Goal: Task Accomplishment & Management: Use online tool/utility

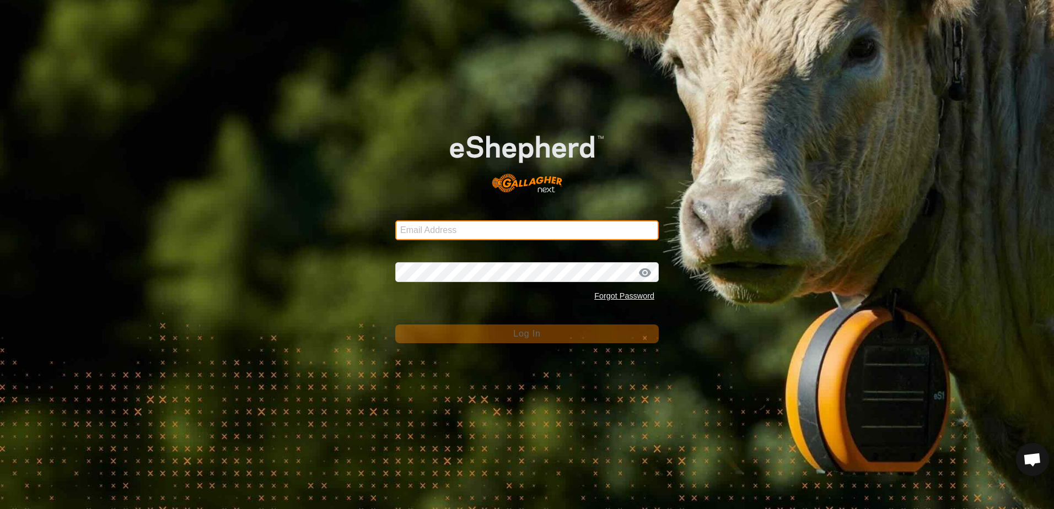
drag, startPoint x: 411, startPoint y: 236, endPoint x: 394, endPoint y: 218, distance: 24.6
click at [411, 235] on input "Email Address" at bounding box center [526, 230] width 263 height 20
type input "[EMAIL_ADDRESS][DOMAIN_NAME]"
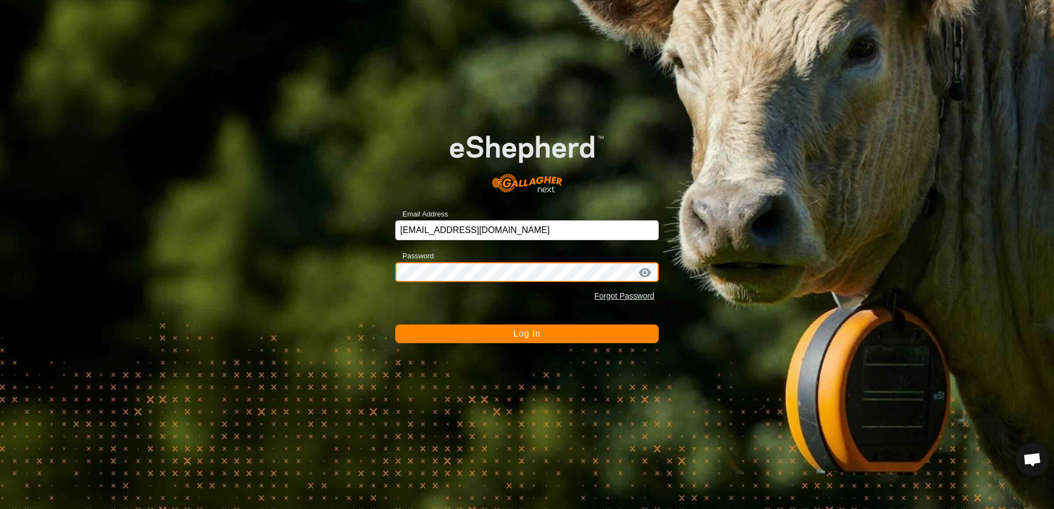
click at [395, 325] on button "Log In" at bounding box center [526, 334] width 263 height 19
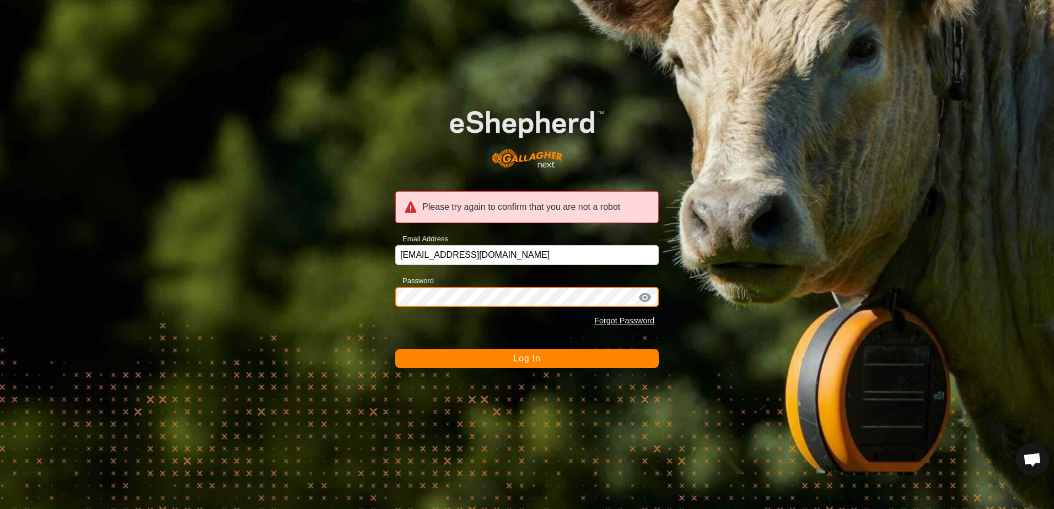
click at [394, 288] on div "Please try again to confirm that you are not a robot Email Address [EMAIL_ADDRE…" at bounding box center [527, 254] width 1054 height 509
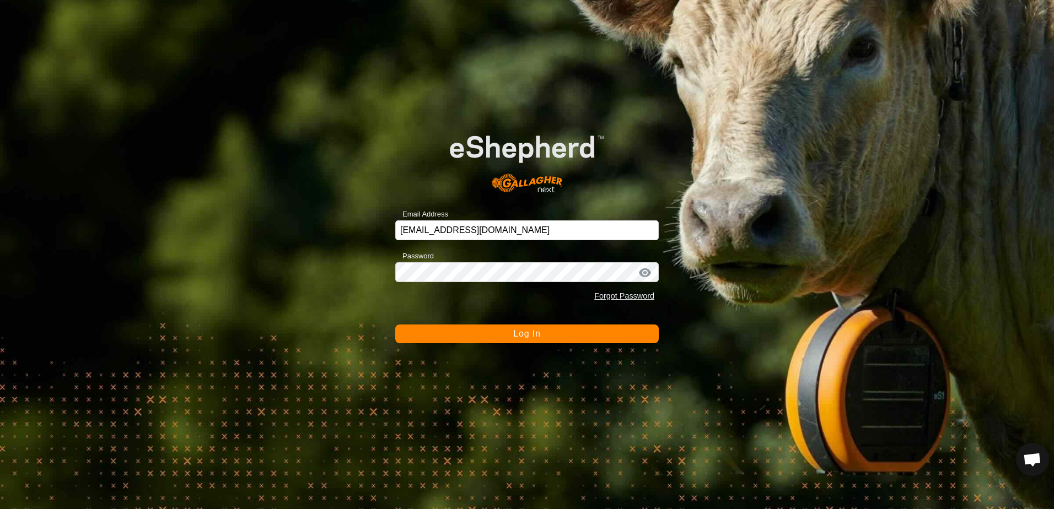
click at [486, 331] on button "Log In" at bounding box center [526, 334] width 263 height 19
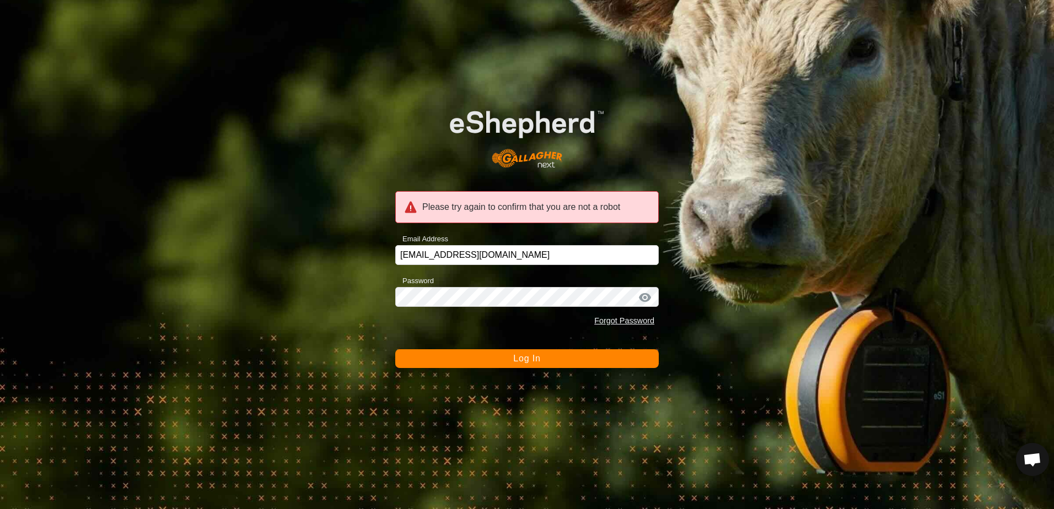
click at [471, 359] on button "Log In" at bounding box center [526, 358] width 263 height 19
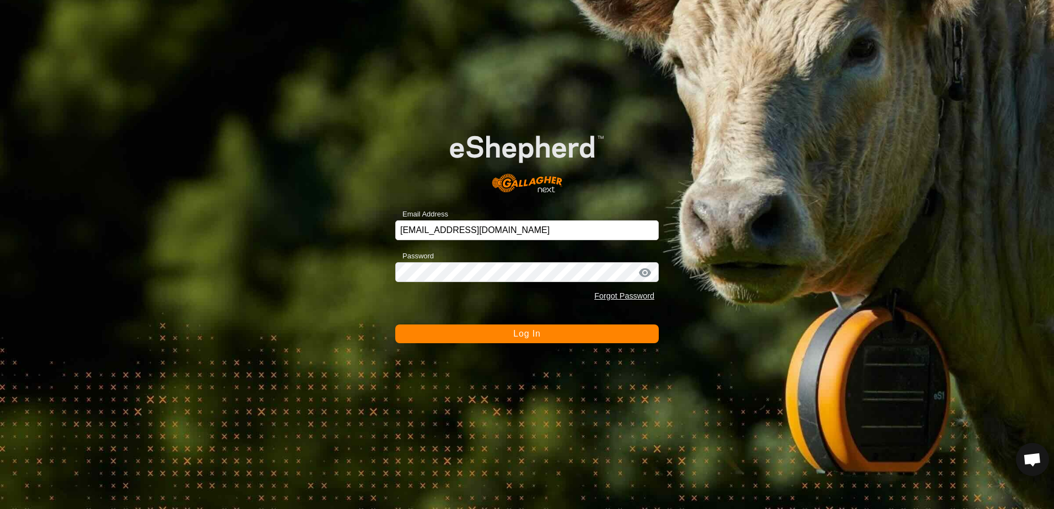
click at [497, 333] on button "Log In" at bounding box center [526, 334] width 263 height 19
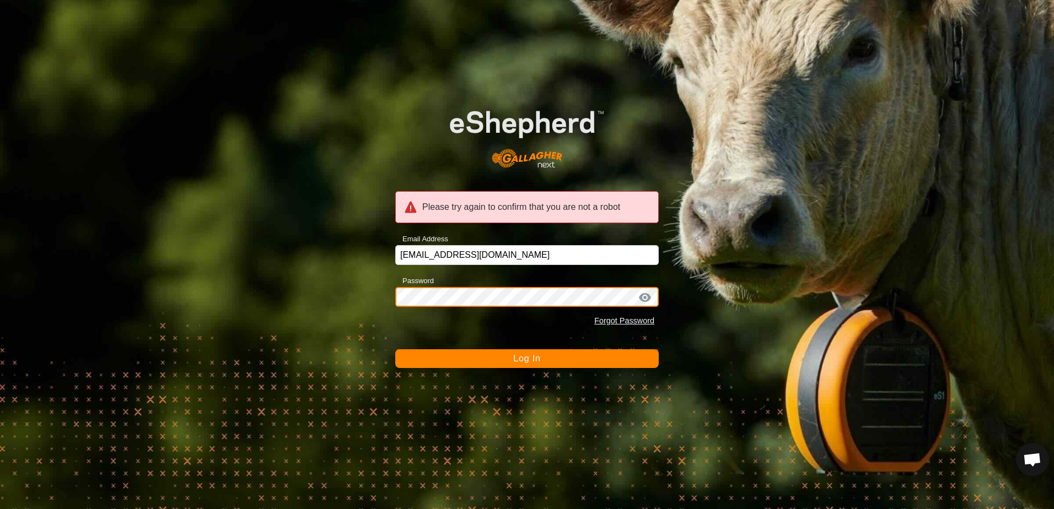
click at [395, 292] on div "Please try again to confirm that you are not a robot Email Address echoy4@gmail…" at bounding box center [527, 254] width 1054 height 509
click at [499, 359] on button "Log In" at bounding box center [526, 358] width 263 height 19
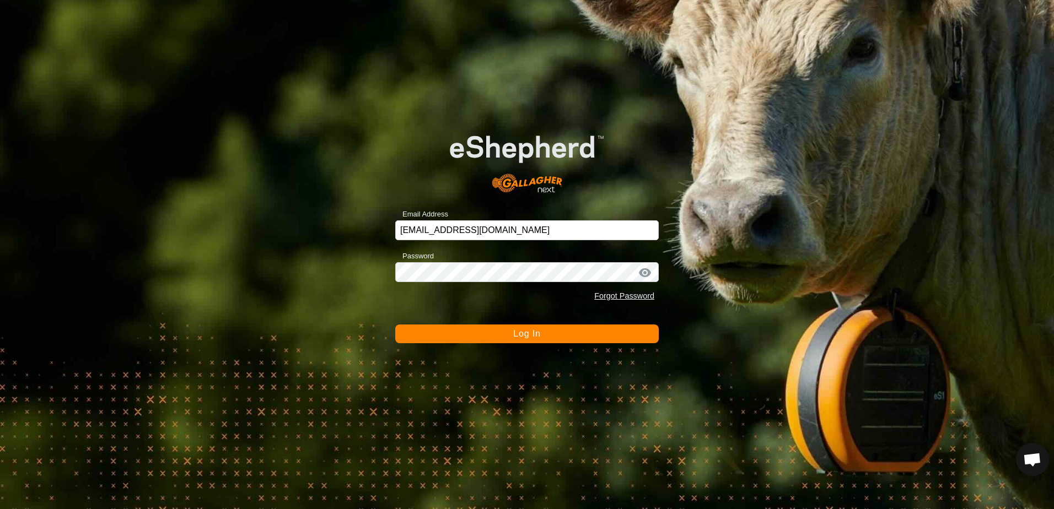
click at [502, 337] on button "Log In" at bounding box center [526, 334] width 263 height 19
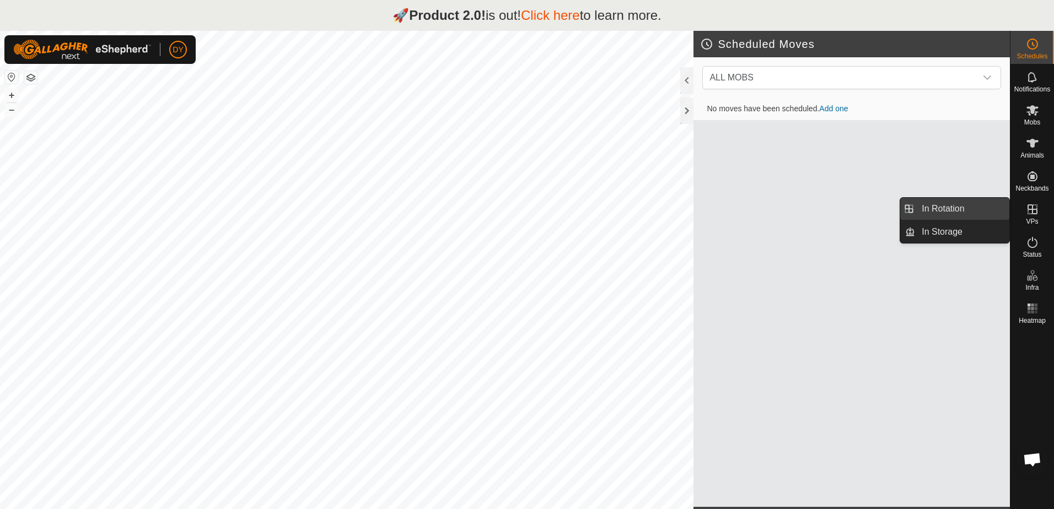
click at [989, 208] on link "In Rotation" at bounding box center [962, 209] width 94 height 22
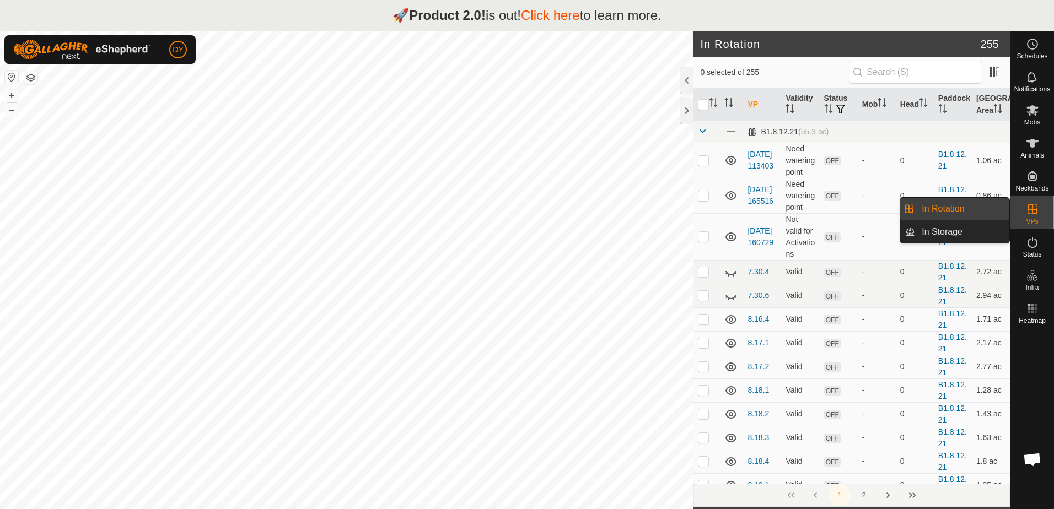
click at [976, 208] on link "In Rotation" at bounding box center [962, 209] width 94 height 22
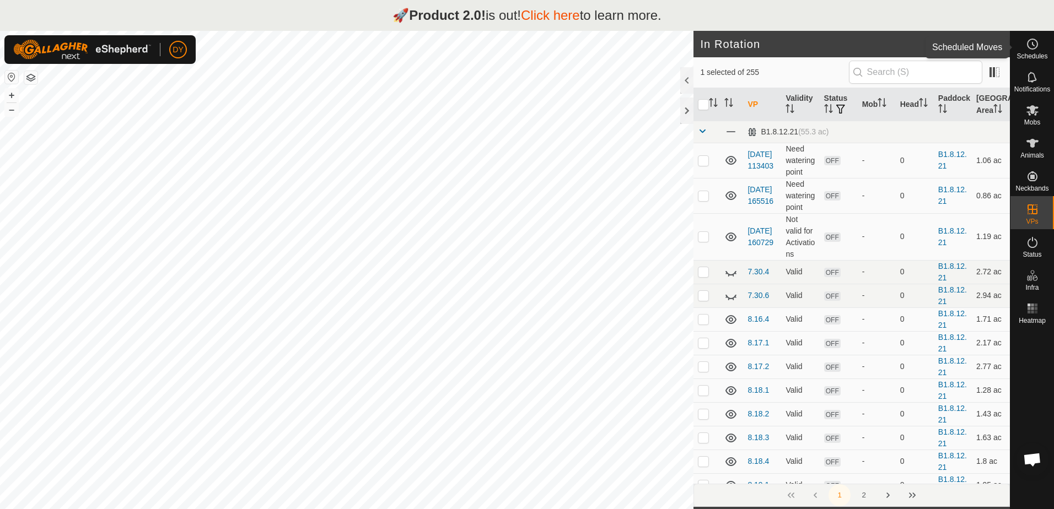
click at [1027, 47] on circle at bounding box center [1032, 44] width 10 height 10
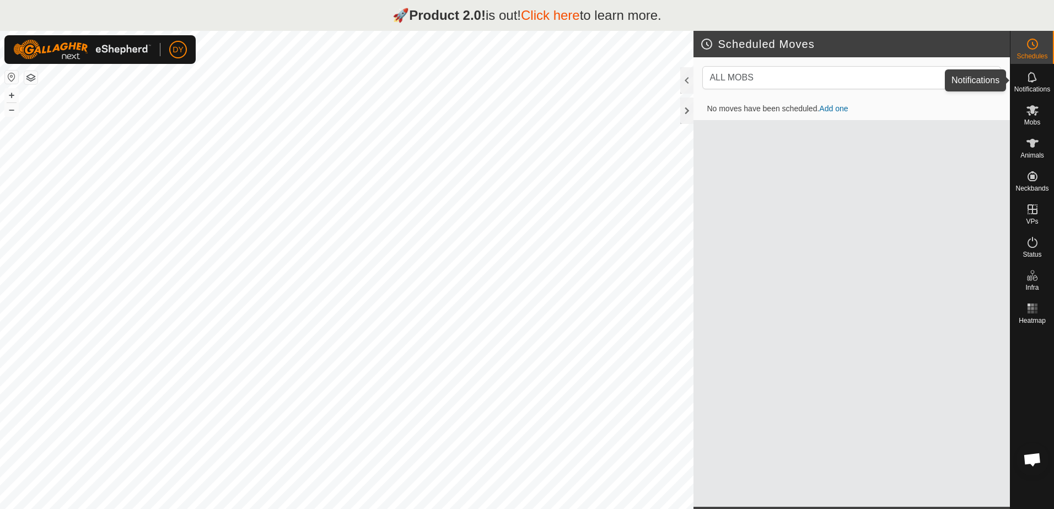
click at [1033, 82] on icon at bounding box center [1031, 77] width 9 height 10
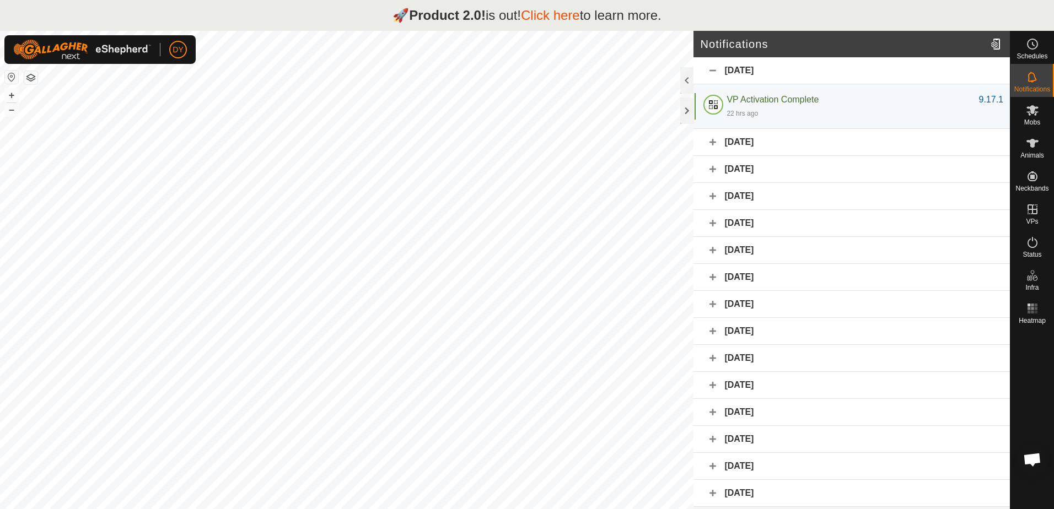
click at [1033, 82] on icon at bounding box center [1031, 77] width 9 height 10
click at [1032, 117] on es-mob-svg-icon at bounding box center [1032, 110] width 20 height 18
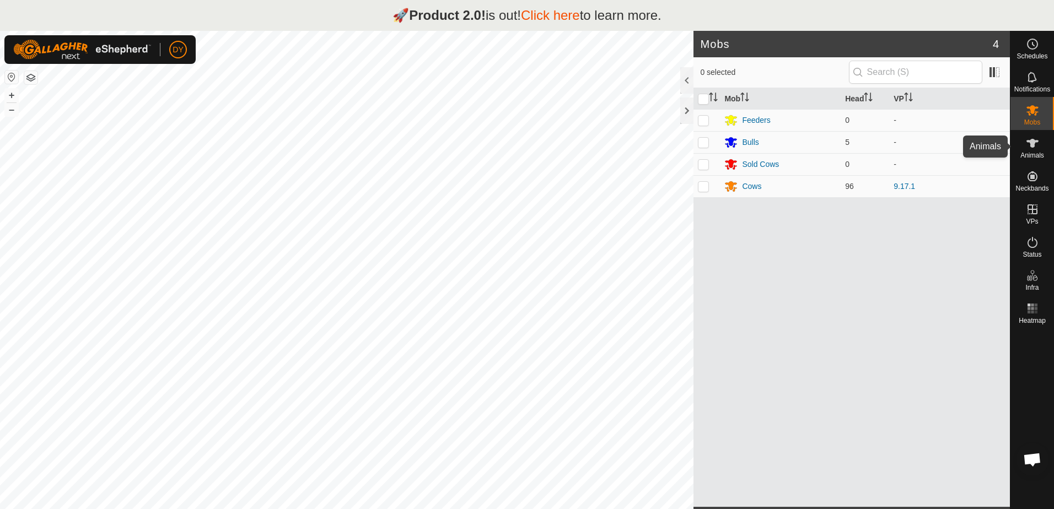
click at [1036, 151] on es-animals-svg-icon at bounding box center [1032, 143] width 20 height 18
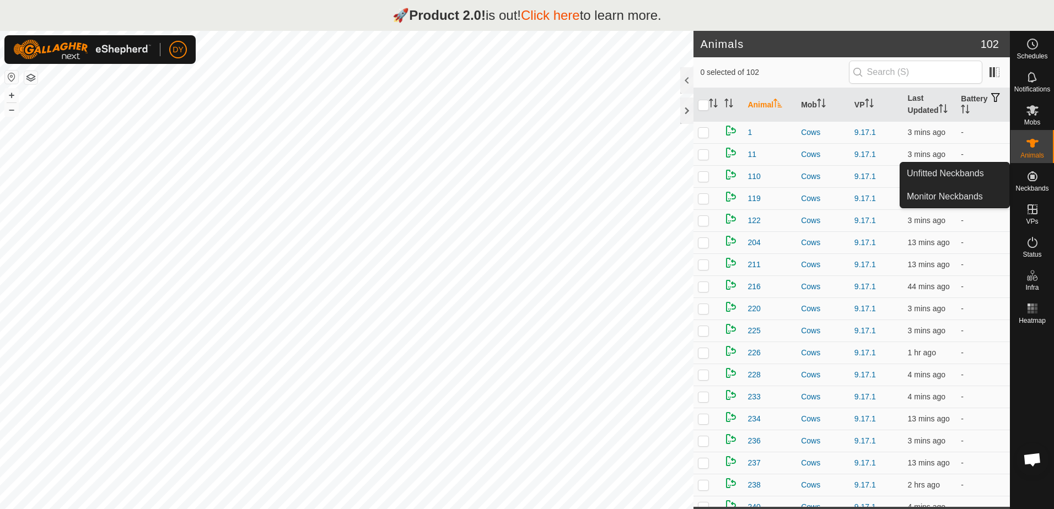
click at [1036, 184] on es-neckbands-svg-icon at bounding box center [1032, 177] width 20 height 18
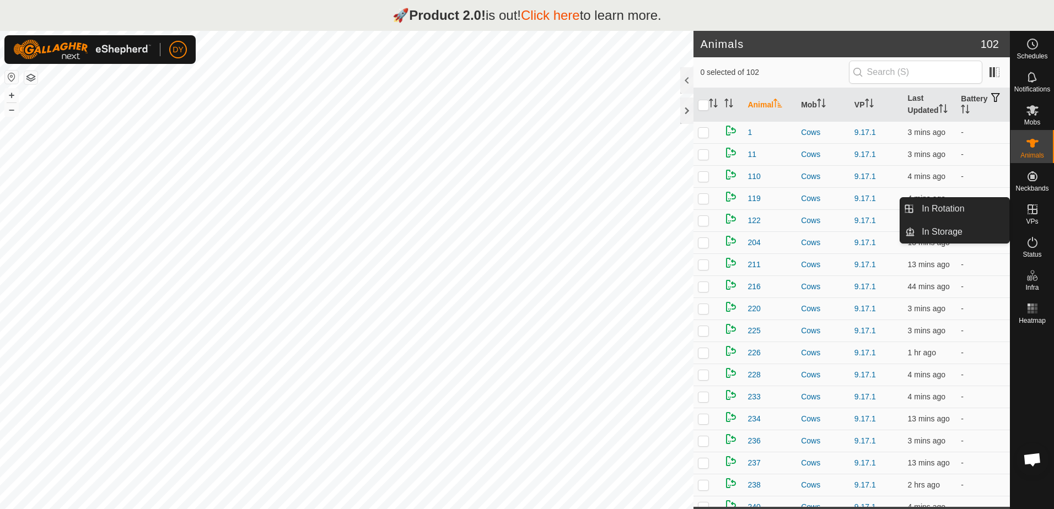
click at [1031, 207] on icon at bounding box center [1032, 209] width 13 height 13
click at [988, 206] on link "In Rotation" at bounding box center [962, 209] width 94 height 22
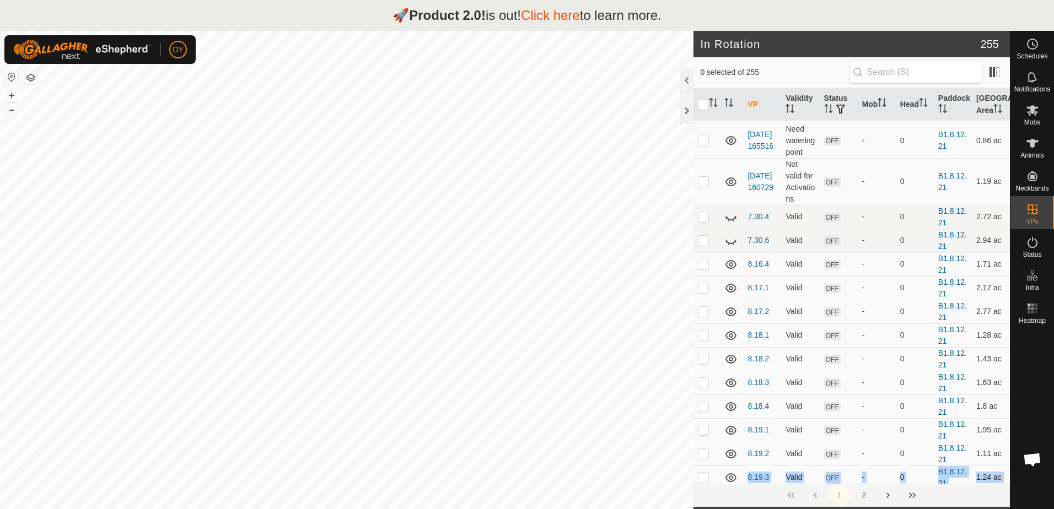
scroll to position [64, 0]
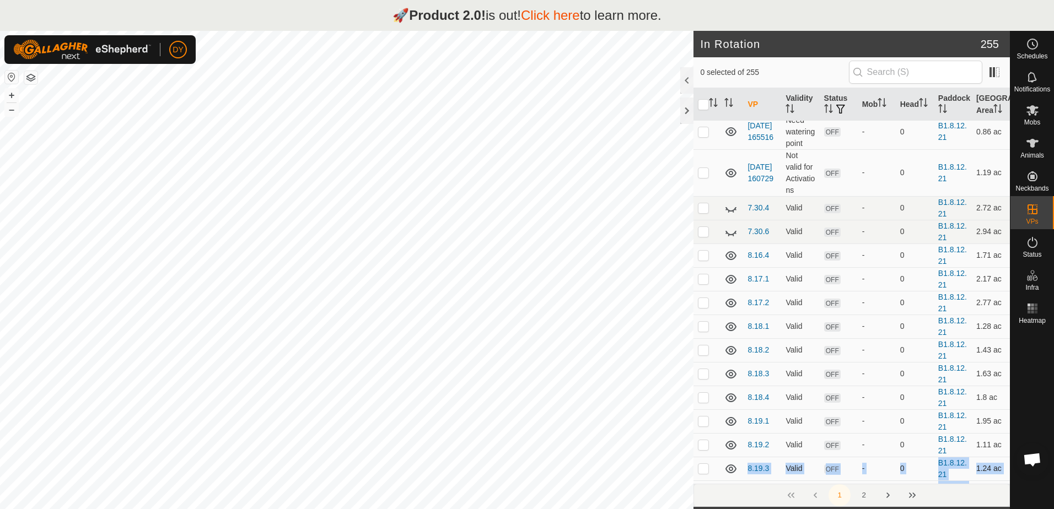
drag, startPoint x: 720, startPoint y: 499, endPoint x: 702, endPoint y: 459, distance: 44.4
click at [702, 459] on div "0 selected of 255 VP Validity Status Mob Head Paddock Grazing Area B1.8.12.21 (…" at bounding box center [851, 282] width 316 height 450
click at [685, 105] on div at bounding box center [686, 111] width 13 height 26
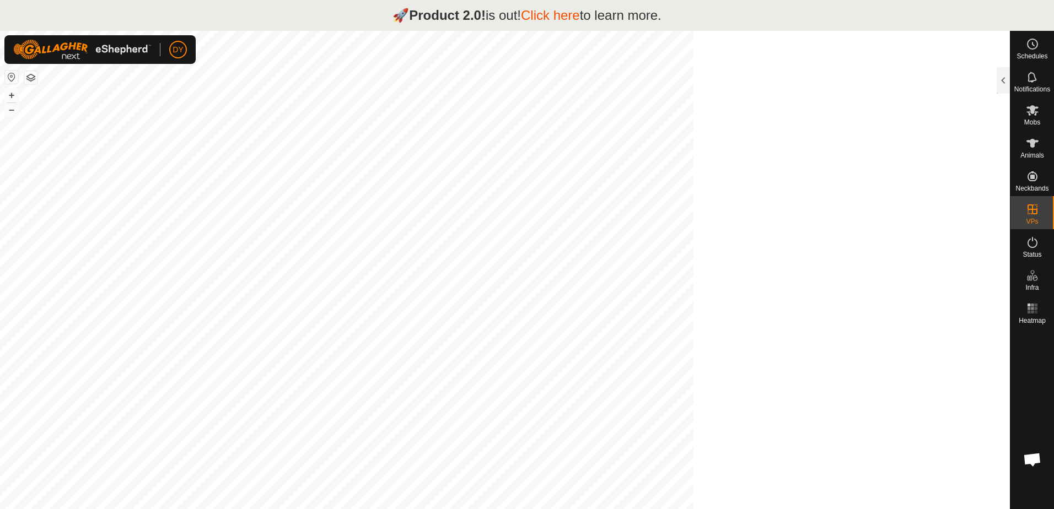
scroll to position [302, 0]
click at [1000, 76] on div at bounding box center [1003, 80] width 13 height 26
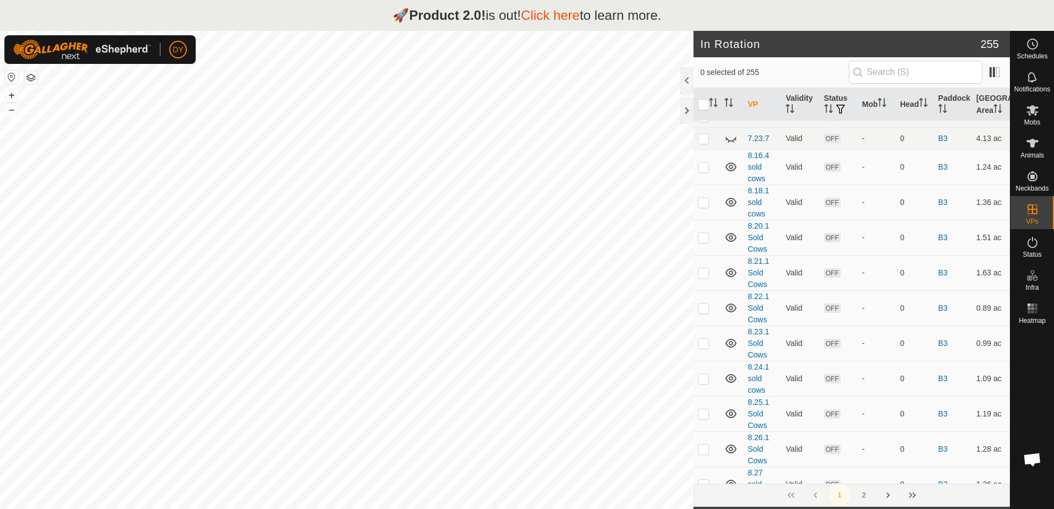
scroll to position [4883, 0]
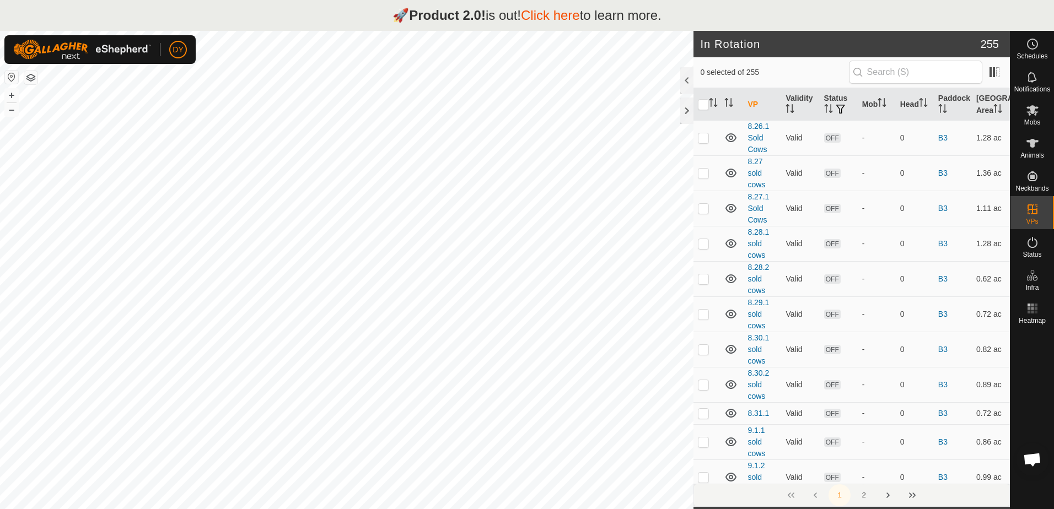
click at [865, 491] on button "2" at bounding box center [864, 495] width 22 height 22
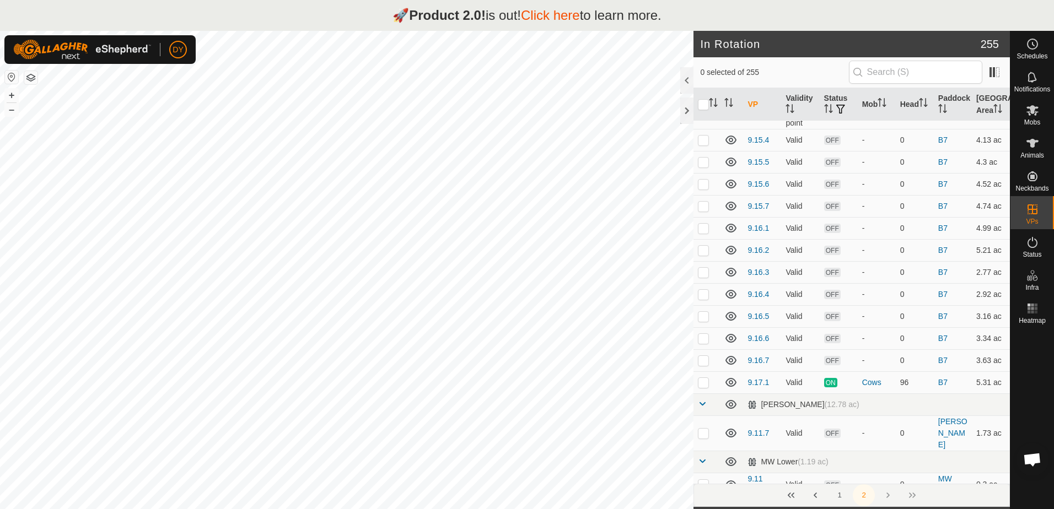
scroll to position [0, 0]
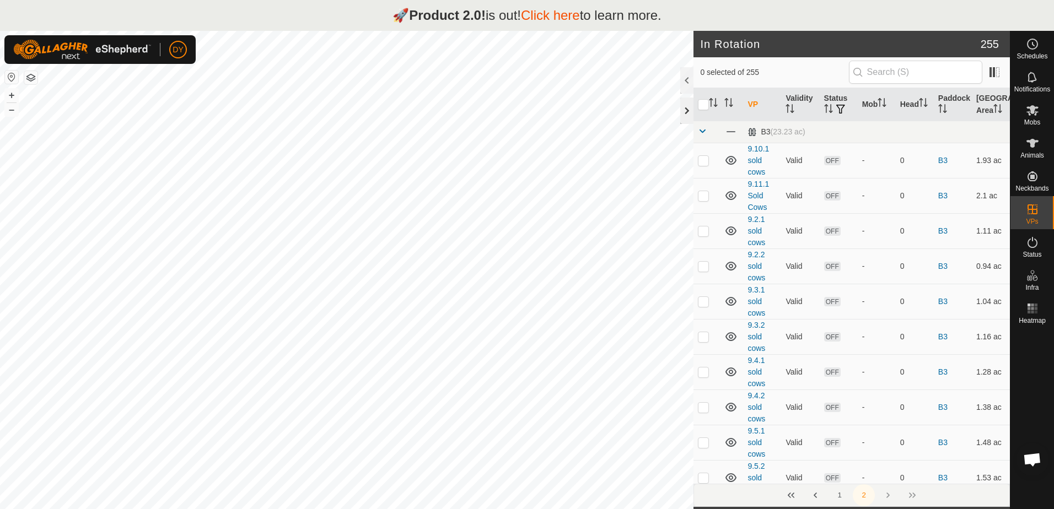
checkbox input "true"
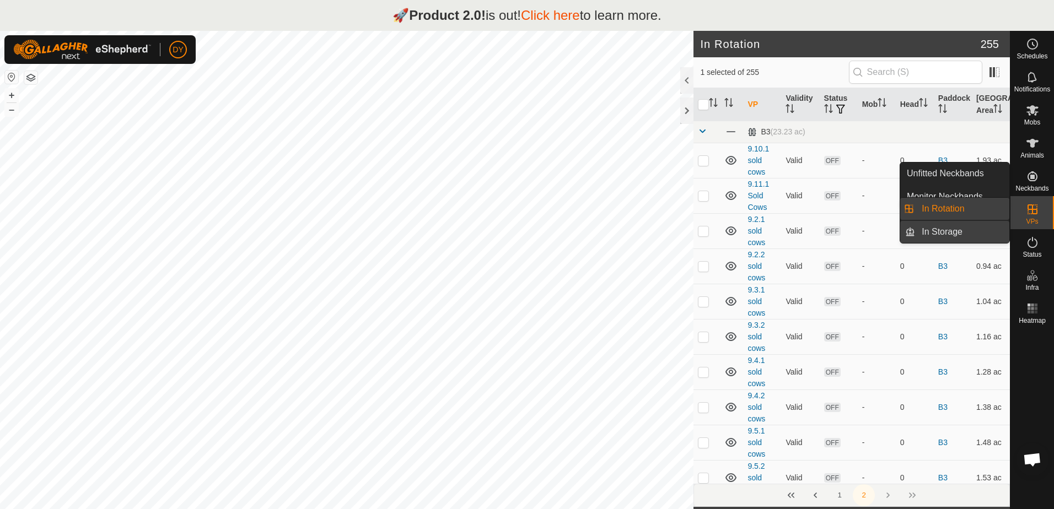
click at [950, 235] on link "In Storage" at bounding box center [962, 232] width 94 height 22
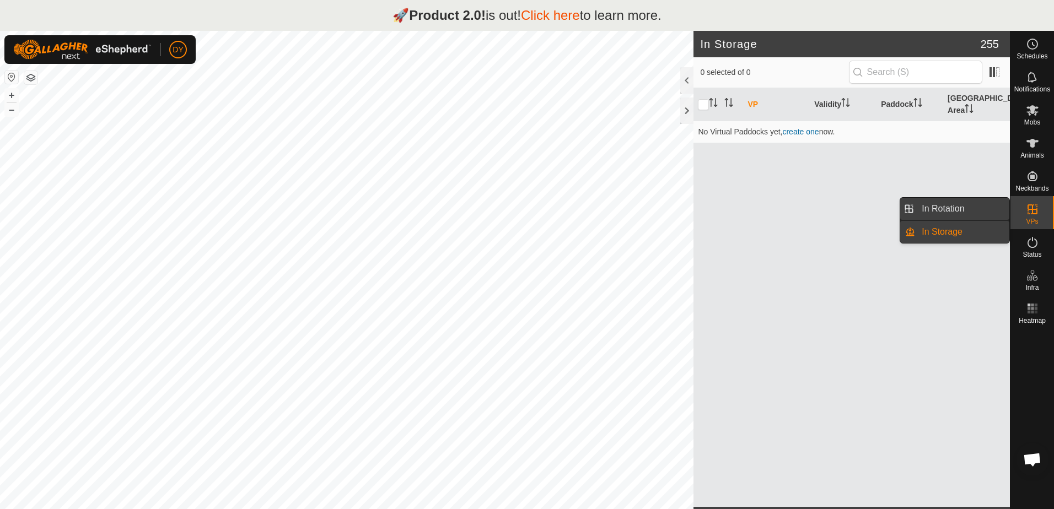
click at [954, 206] on link "In Rotation" at bounding box center [962, 209] width 94 height 22
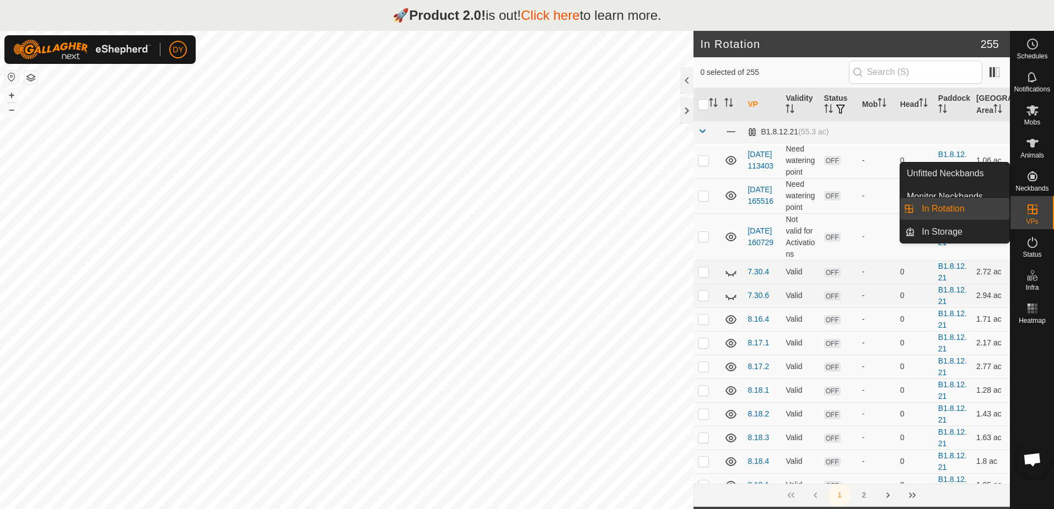
click at [969, 211] on link "In Rotation" at bounding box center [962, 209] width 94 height 22
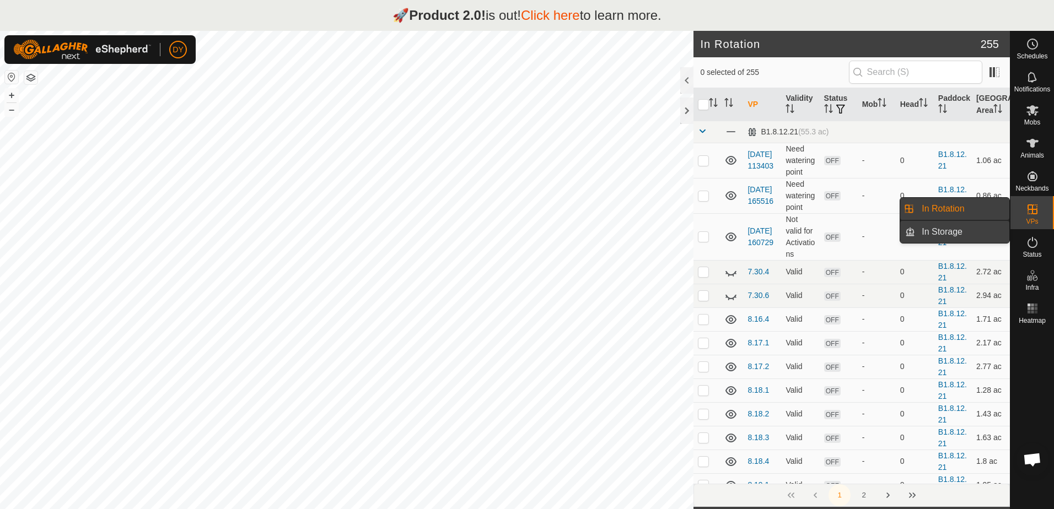
click at [965, 230] on link "In Storage" at bounding box center [962, 232] width 94 height 22
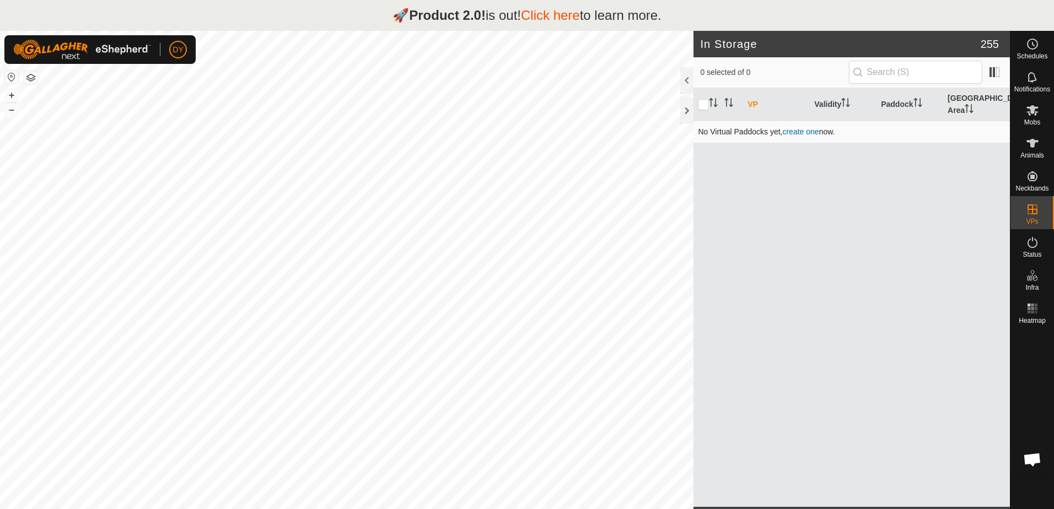
click at [790, 127] on link "create one" at bounding box center [800, 131] width 36 height 9
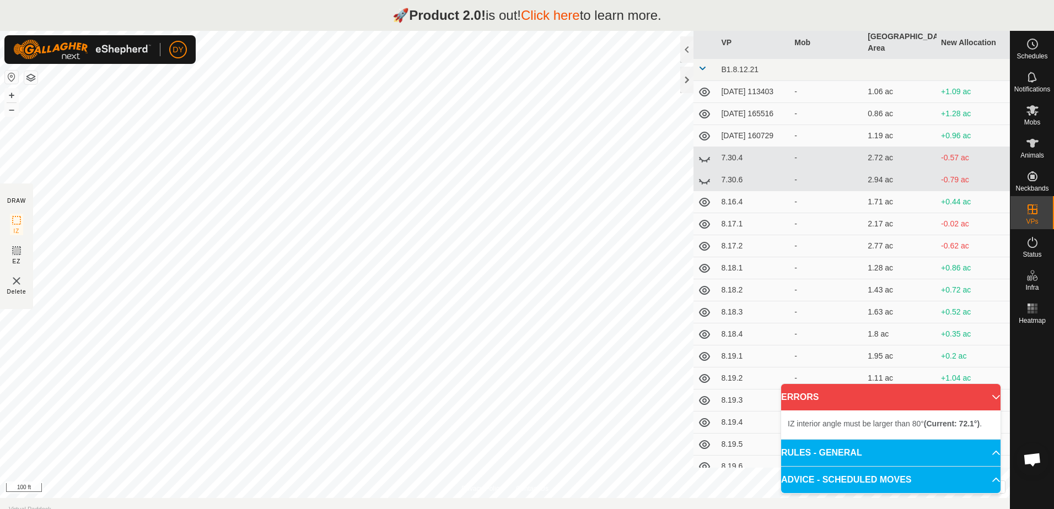
click at [990, 393] on p-accordion-header "ERRORS" at bounding box center [890, 397] width 219 height 26
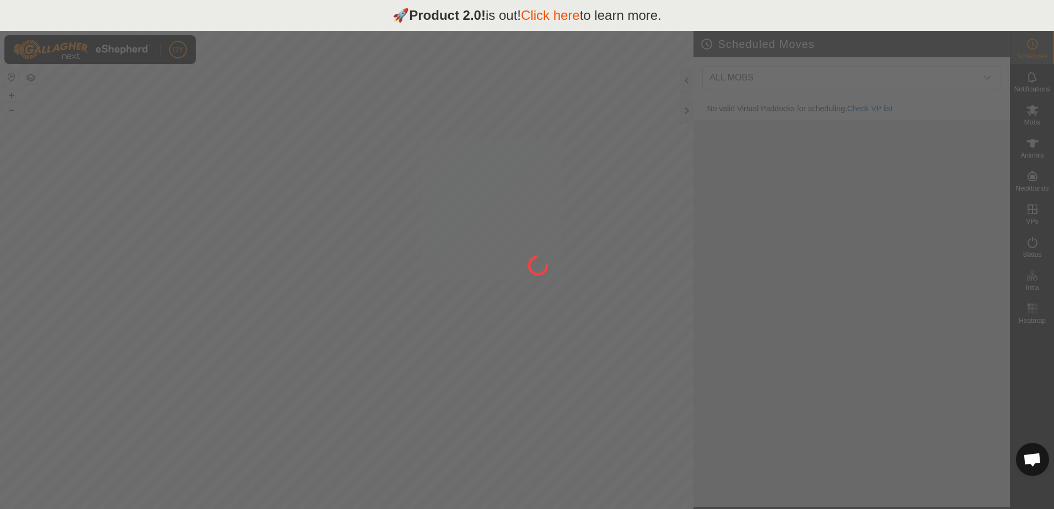
click at [492, 18] on p "🚀 Product 2.0! is out! Click here to learn more." at bounding box center [526, 16] width 269 height 20
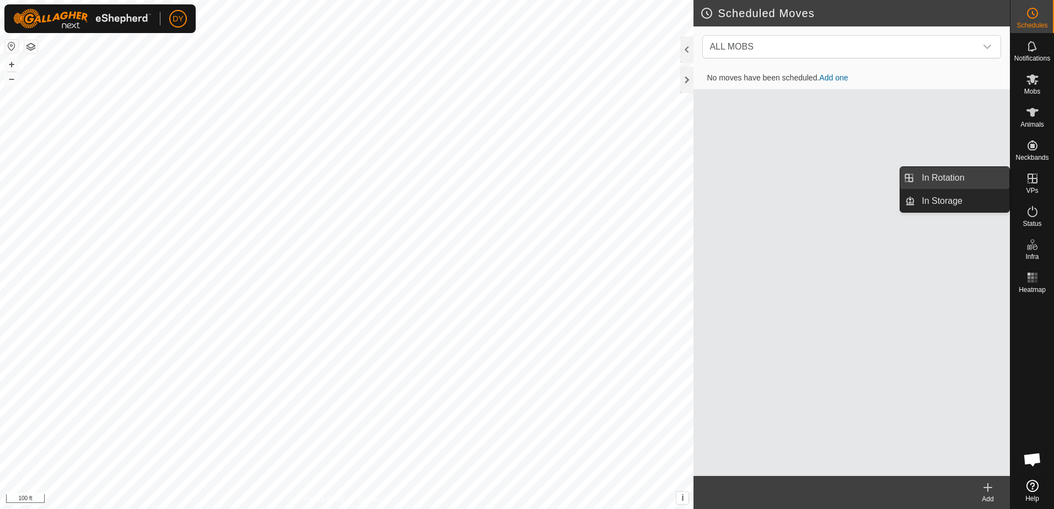
click at [976, 176] on link "In Rotation" at bounding box center [962, 178] width 94 height 22
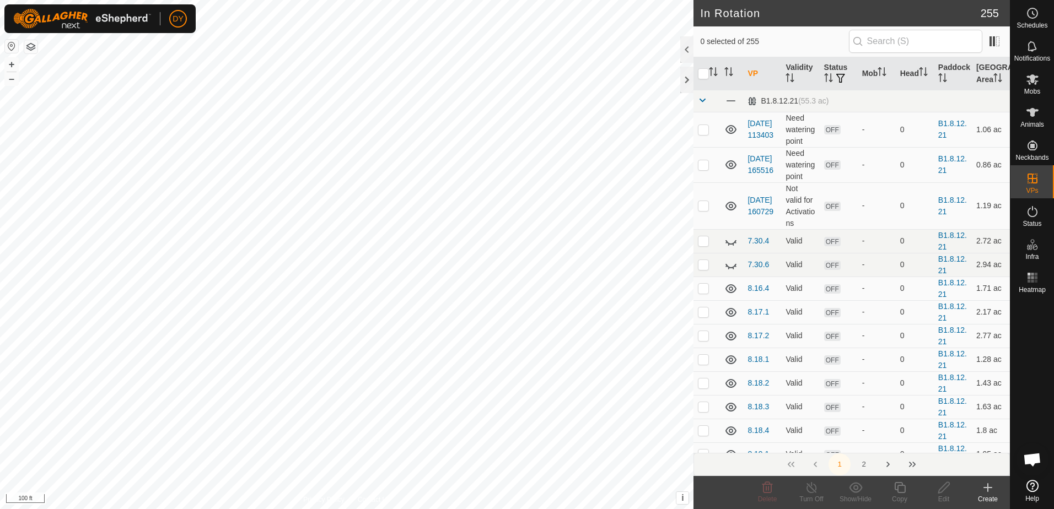
click at [986, 488] on icon at bounding box center [988, 488] width 8 height 0
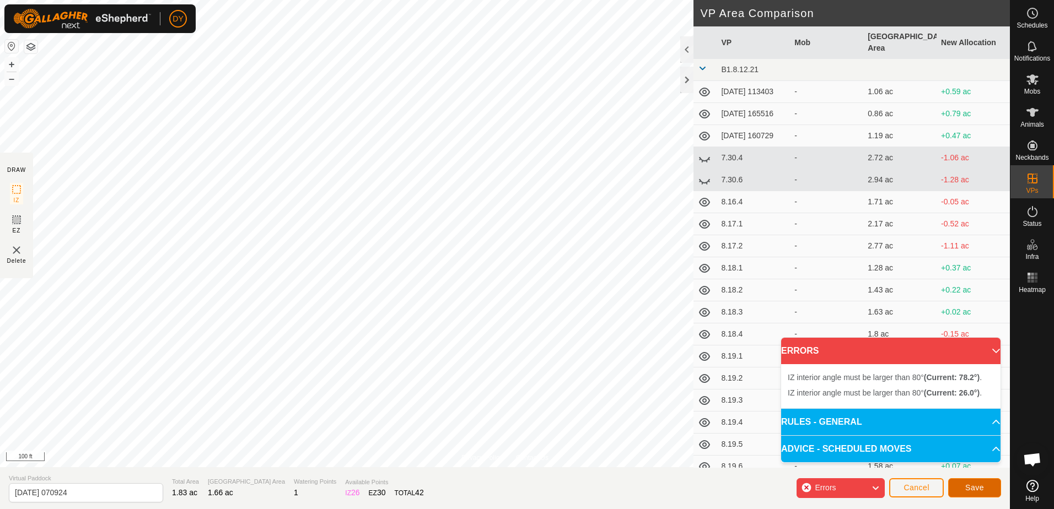
click at [981, 485] on span "Save" at bounding box center [974, 487] width 19 height 9
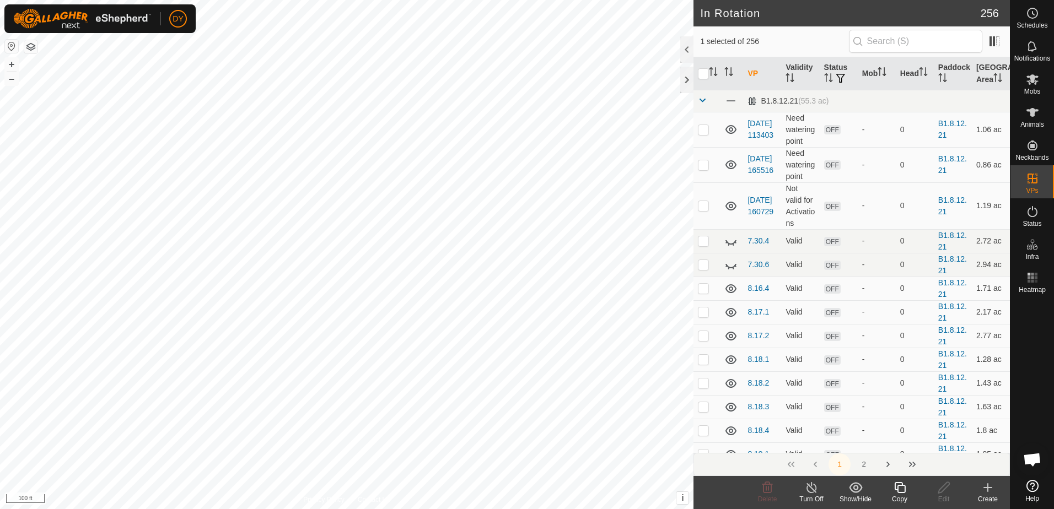
click at [903, 491] on icon at bounding box center [900, 487] width 14 height 13
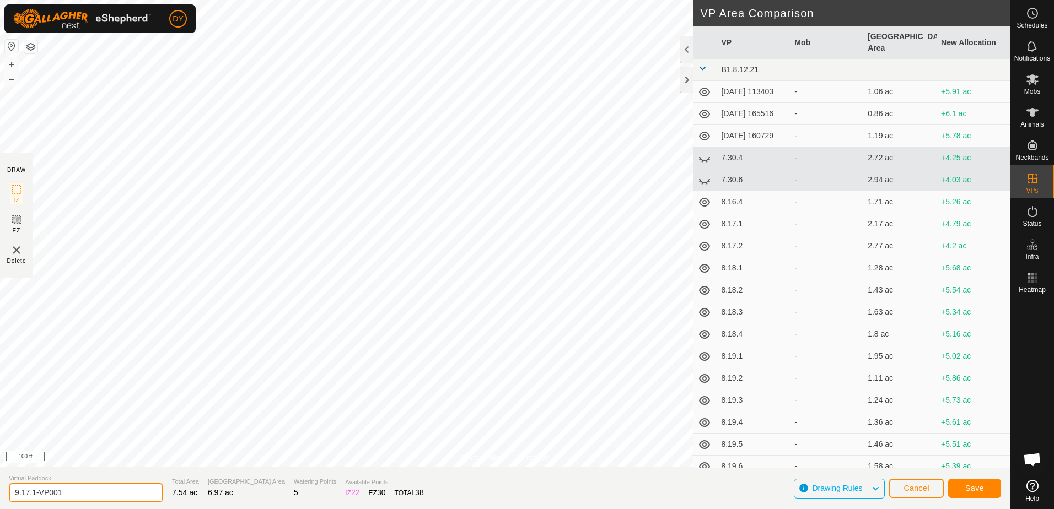
drag, startPoint x: 69, startPoint y: 492, endPoint x: 24, endPoint y: 496, distance: 45.4
click at [24, 496] on input "9.17.1-VP001" at bounding box center [86, 492] width 154 height 19
type input "9.18.1"
click at [985, 490] on button "Save" at bounding box center [974, 488] width 53 height 19
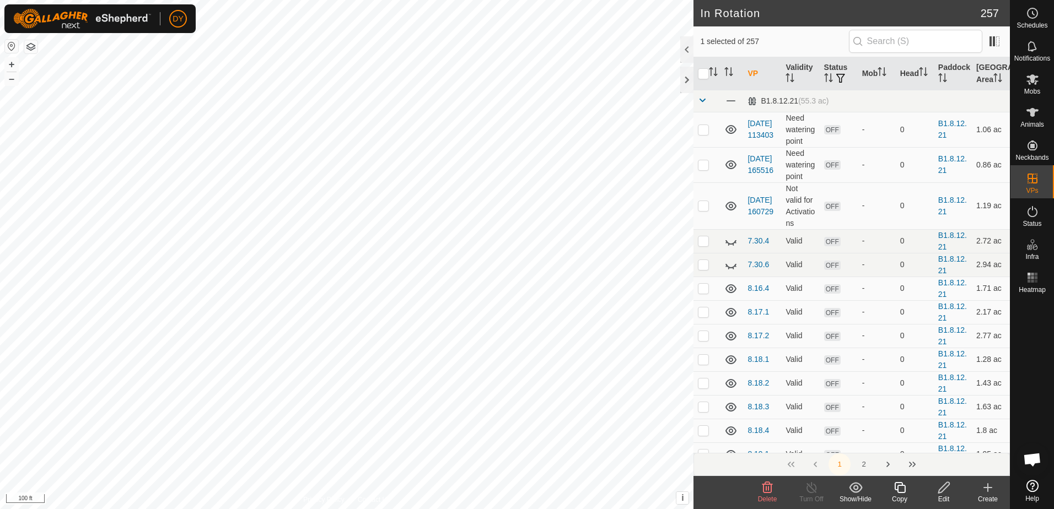
click at [902, 491] on icon at bounding box center [900, 487] width 14 height 13
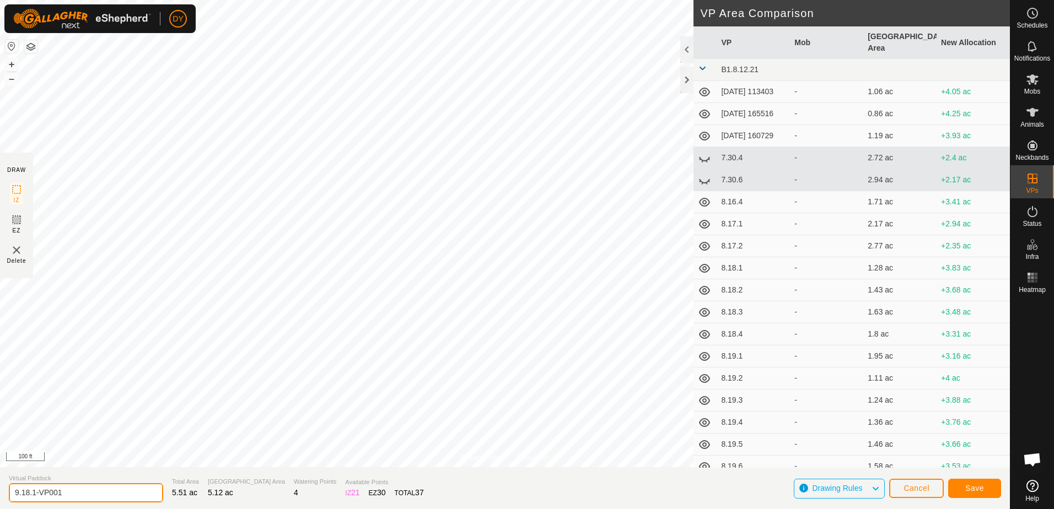
drag, startPoint x: 73, startPoint y: 492, endPoint x: 31, endPoint y: 494, distance: 41.9
click at [31, 494] on input "9.18.1-VP001" at bounding box center [86, 492] width 154 height 19
type input "9.18.2"
click at [962, 487] on button "Save" at bounding box center [974, 488] width 53 height 19
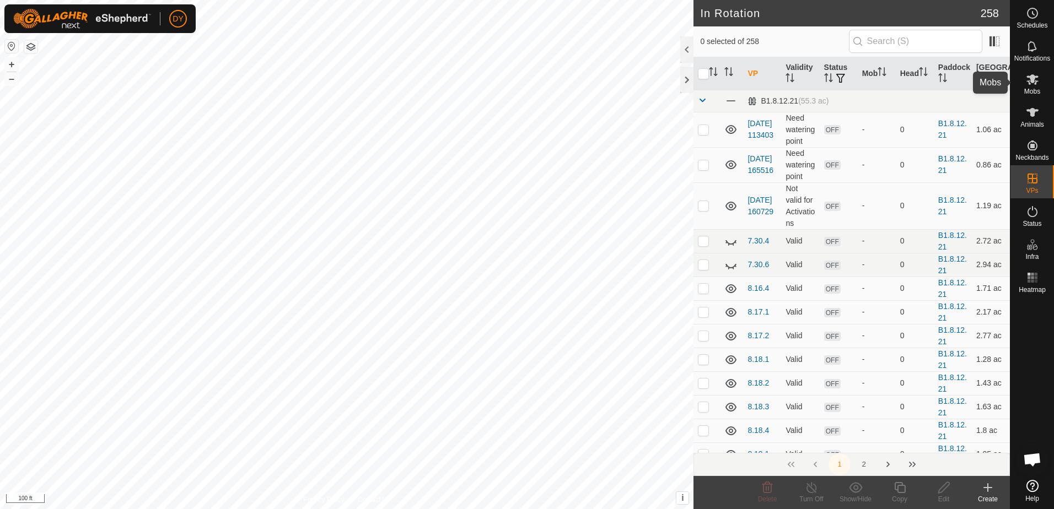
click at [1033, 80] on icon at bounding box center [1032, 79] width 12 height 10
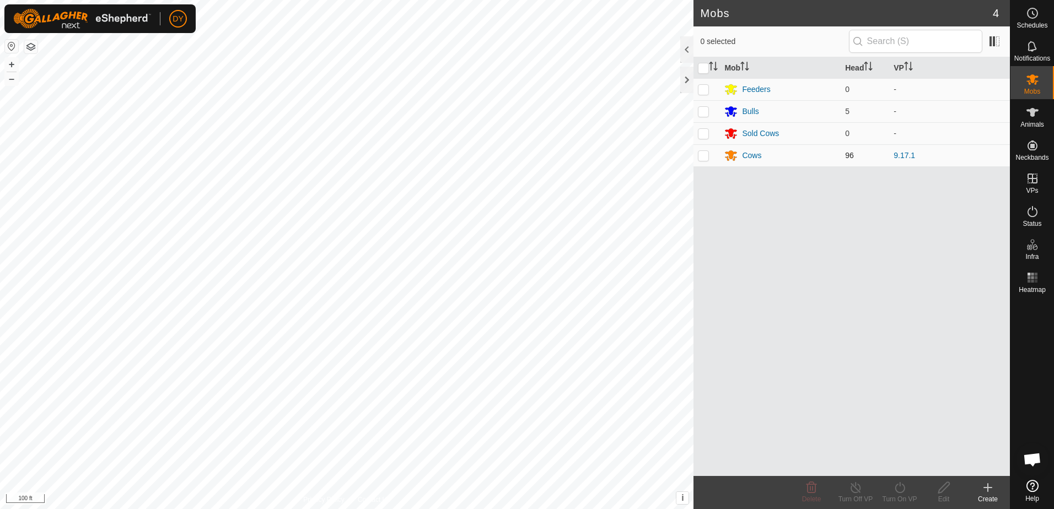
click at [707, 153] on p-checkbox at bounding box center [703, 155] width 11 height 9
checkbox input "true"
click at [895, 490] on icon at bounding box center [900, 487] width 14 height 13
click at [901, 464] on link "Now" at bounding box center [932, 464] width 109 height 22
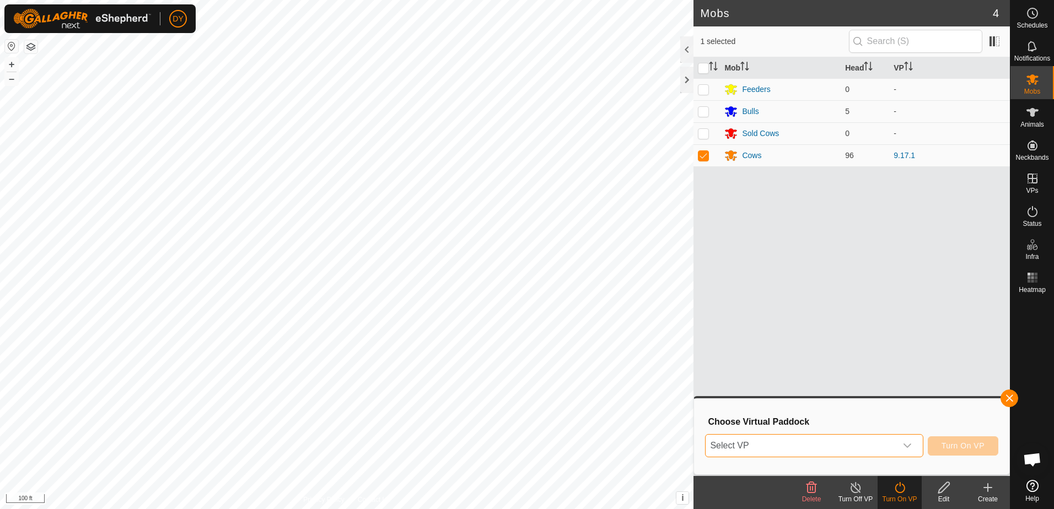
click at [873, 449] on span "Select VP" at bounding box center [801, 446] width 190 height 22
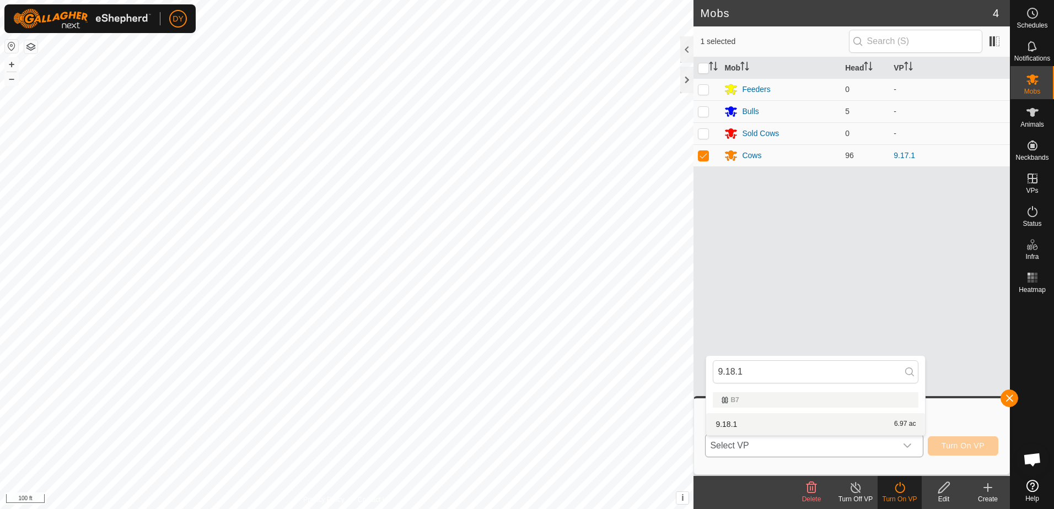
type input "9.18.1"
click at [748, 426] on li "9.18.1 6.97 ac" at bounding box center [815, 424] width 219 height 22
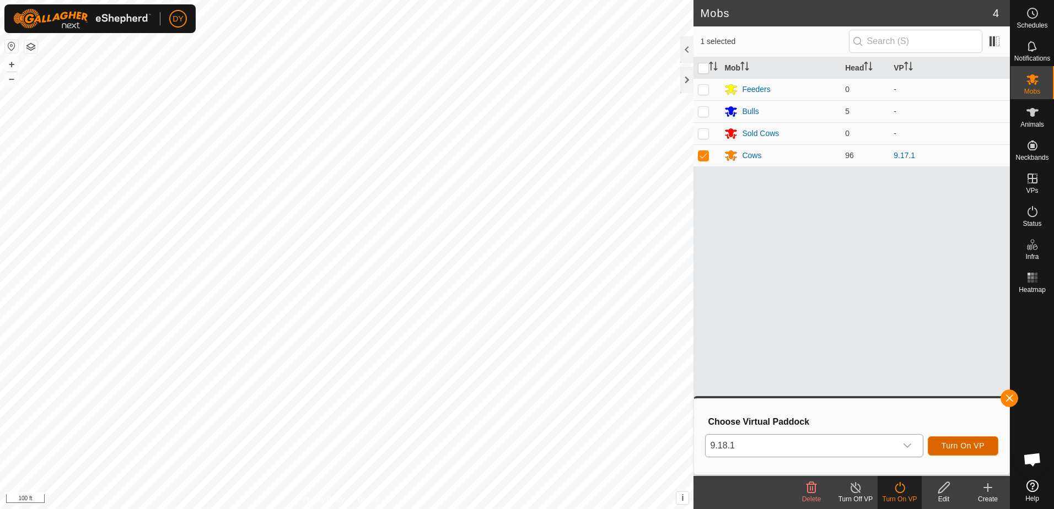
click at [944, 444] on span "Turn On VP" at bounding box center [962, 445] width 43 height 9
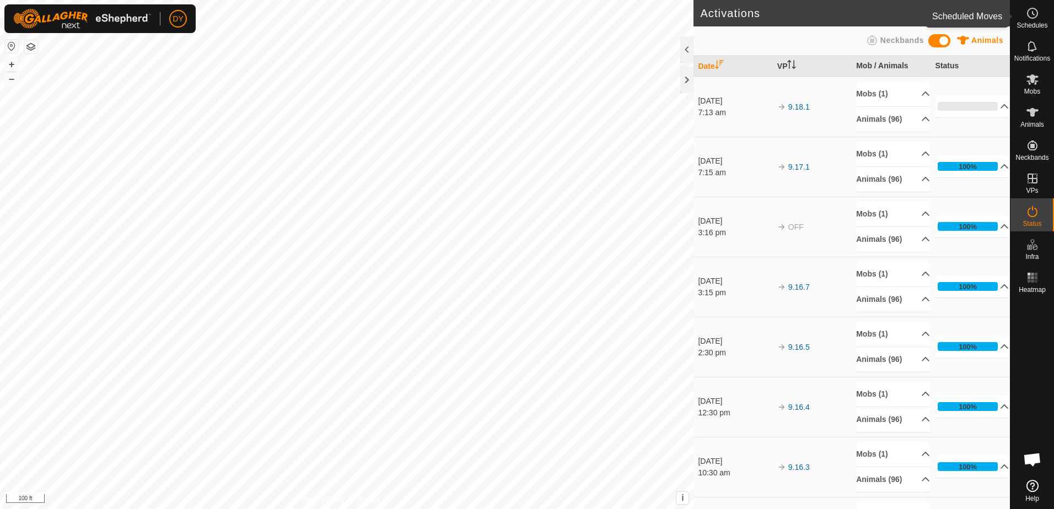
click at [1038, 12] on icon at bounding box center [1032, 13] width 13 height 13
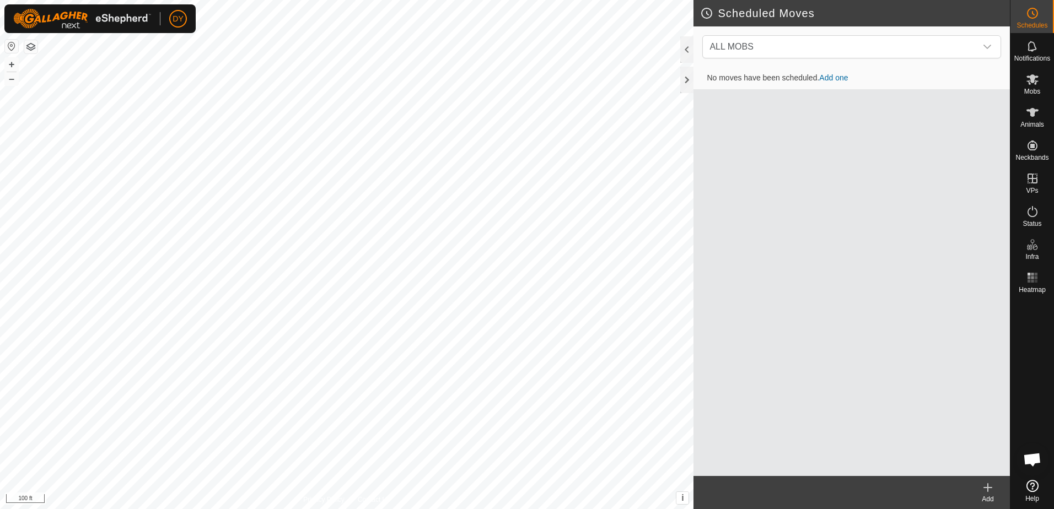
click at [990, 491] on icon at bounding box center [987, 487] width 13 height 13
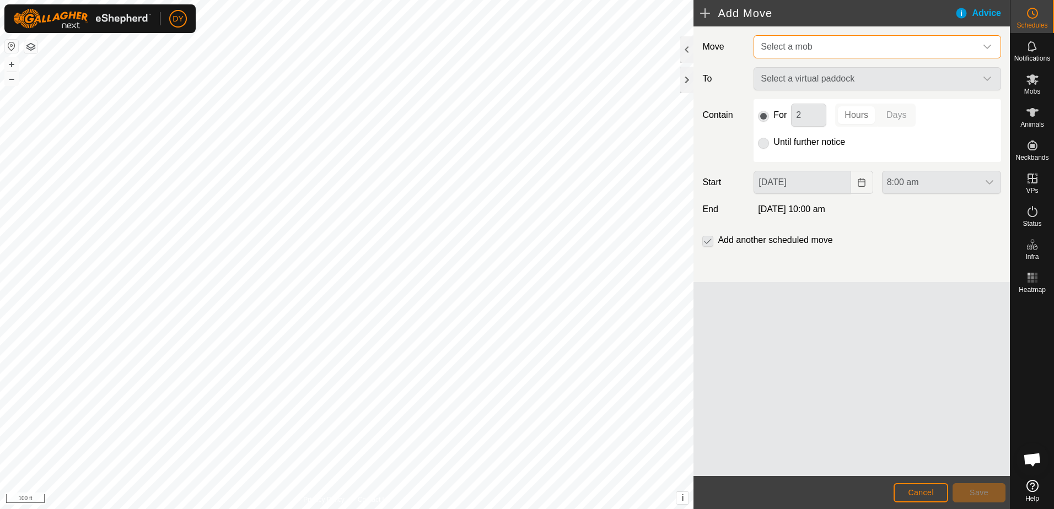
click at [796, 49] on span "Select a mob" at bounding box center [786, 46] width 51 height 9
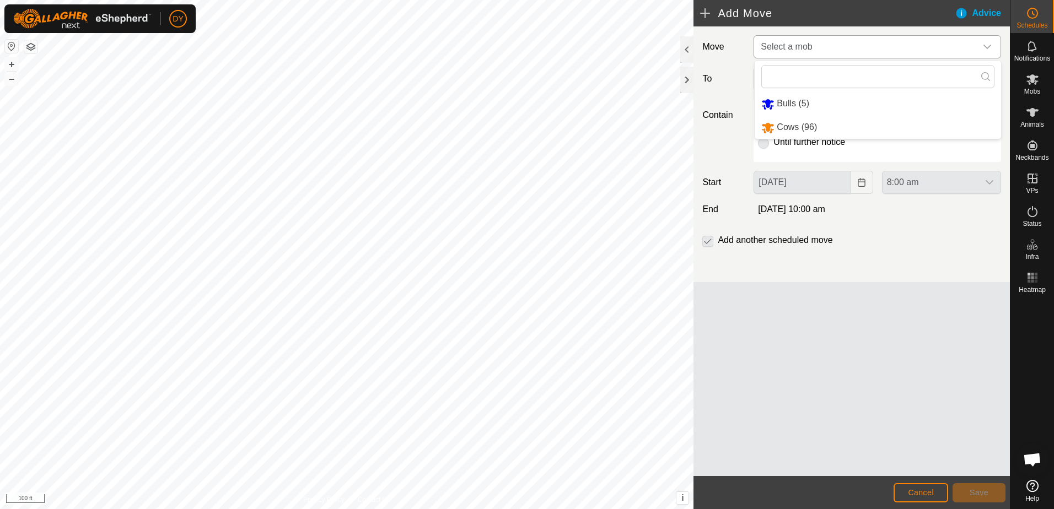
click at [793, 128] on li "Cows (96)" at bounding box center [878, 127] width 246 height 23
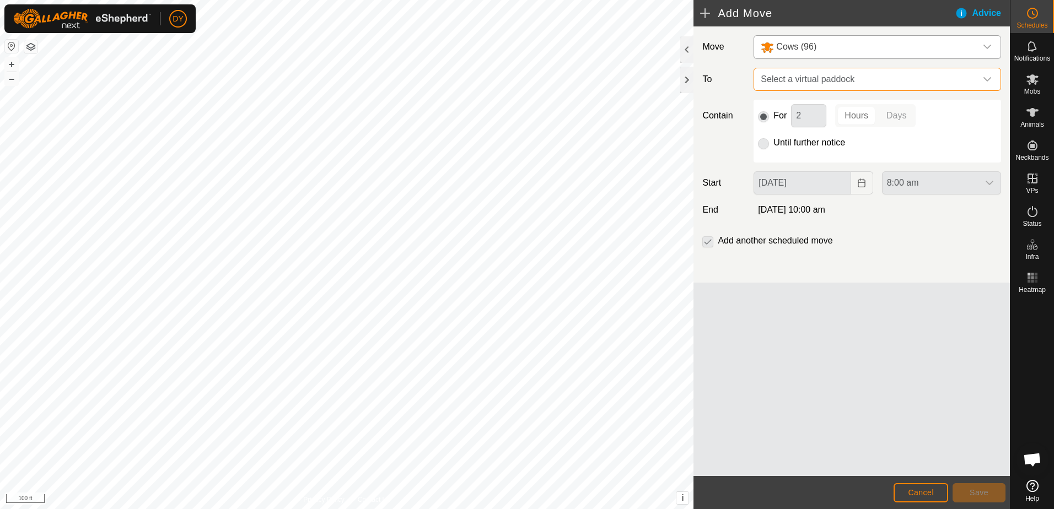
click at [792, 82] on span "Select a virtual paddock" at bounding box center [866, 79] width 220 height 22
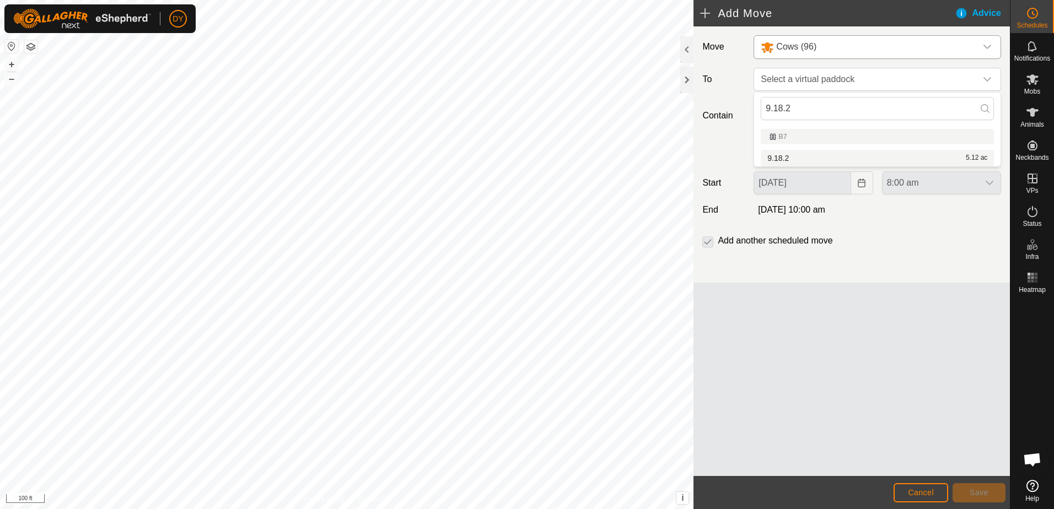
type input "9.18.2"
click at [779, 158] on li "9.18.2 5.12 ac" at bounding box center [877, 158] width 233 height 17
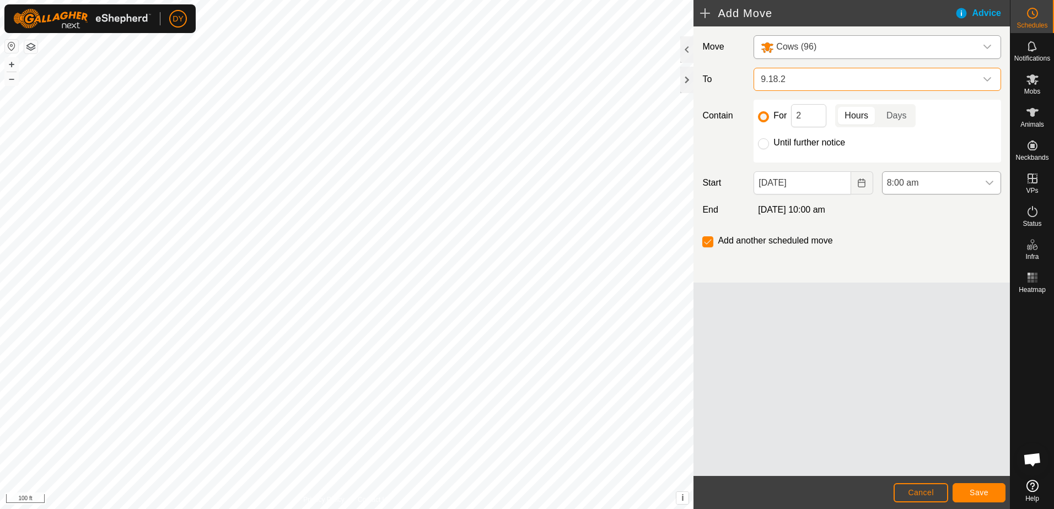
click at [988, 181] on icon "dropdown trigger" at bounding box center [989, 183] width 9 height 9
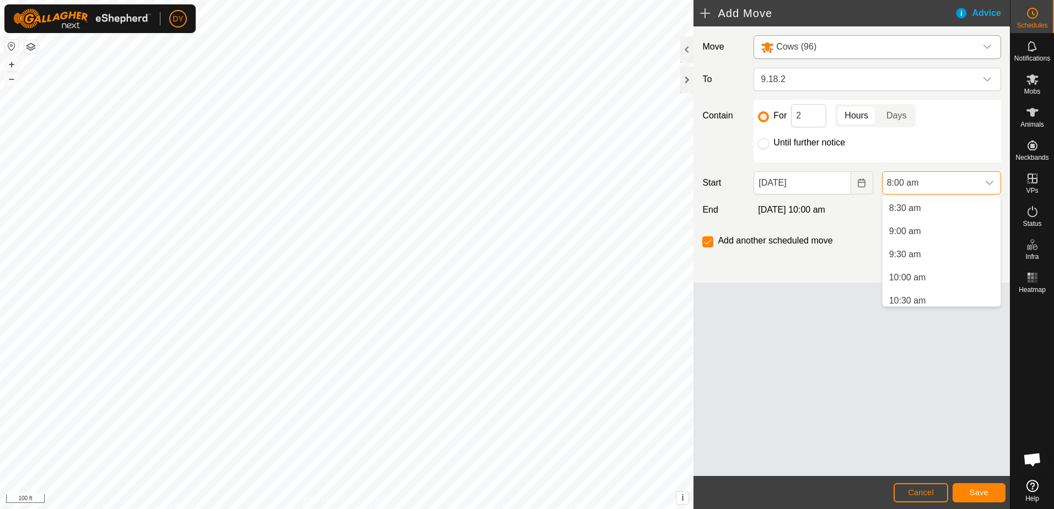
scroll to position [337, 0]
click at [922, 262] on li "8:30 am" at bounding box center [941, 263] width 118 height 22
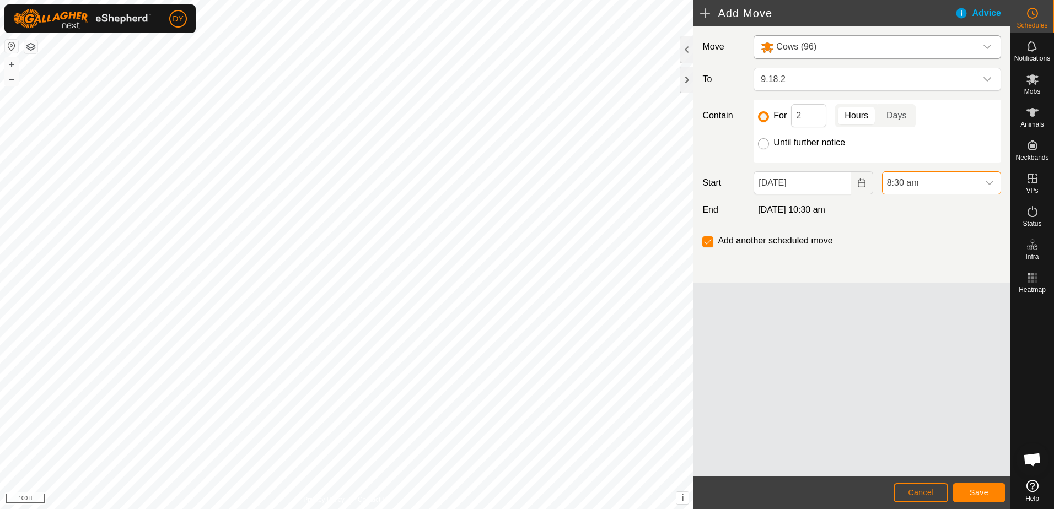
click at [767, 145] on input "Until further notice" at bounding box center [763, 143] width 11 height 11
radio input "true"
checkbox input "false"
click at [981, 496] on span "Save" at bounding box center [979, 492] width 19 height 9
